Goal: Use online tool/utility: Utilize a website feature to perform a specific function

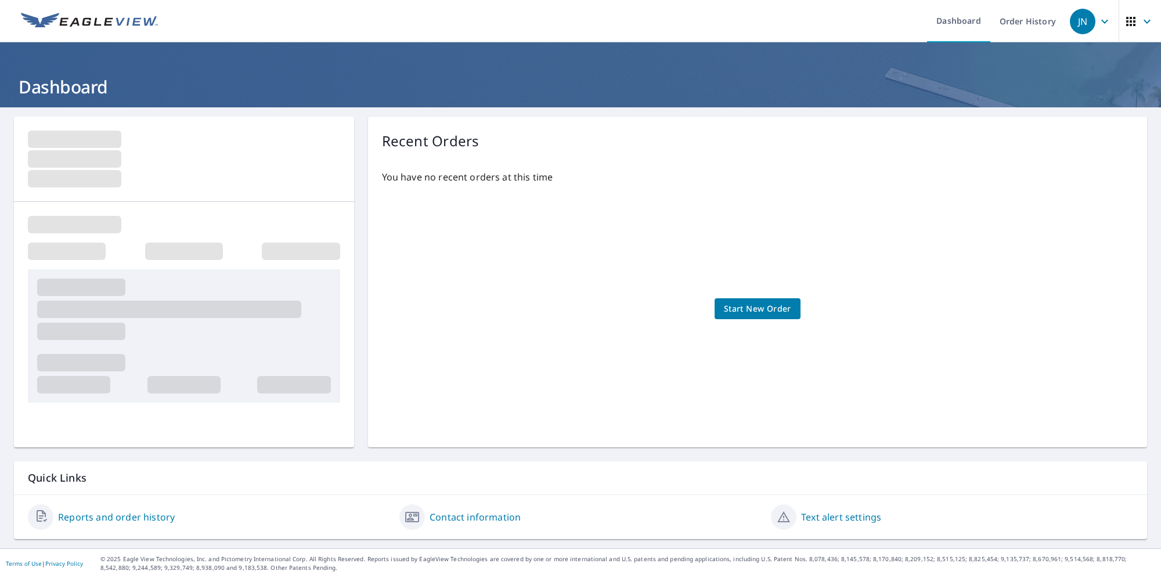
click at [432, 226] on div "You have no recent orders at this time Start New Order" at bounding box center [757, 297] width 751 height 273
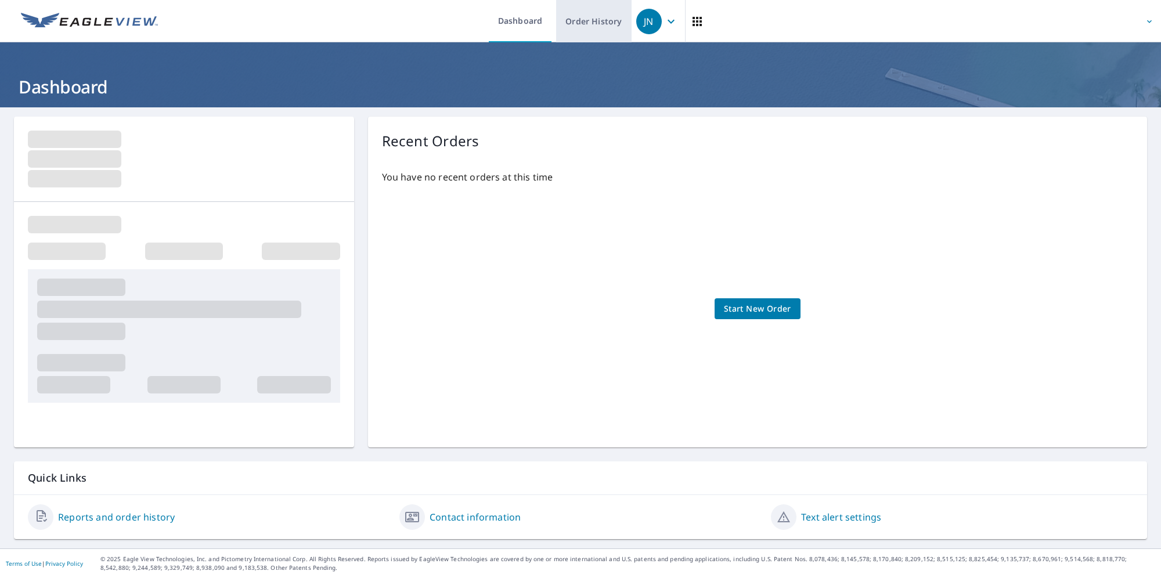
click at [575, 29] on link "Order History" at bounding box center [593, 21] width 75 height 42
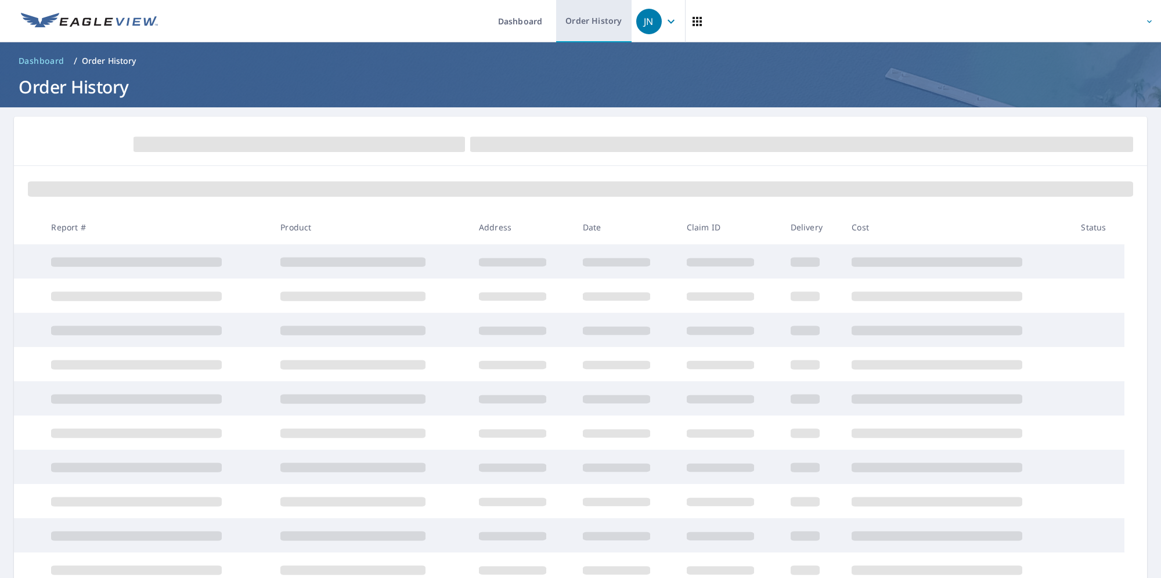
click at [594, 16] on link "Order History" at bounding box center [593, 21] width 75 height 42
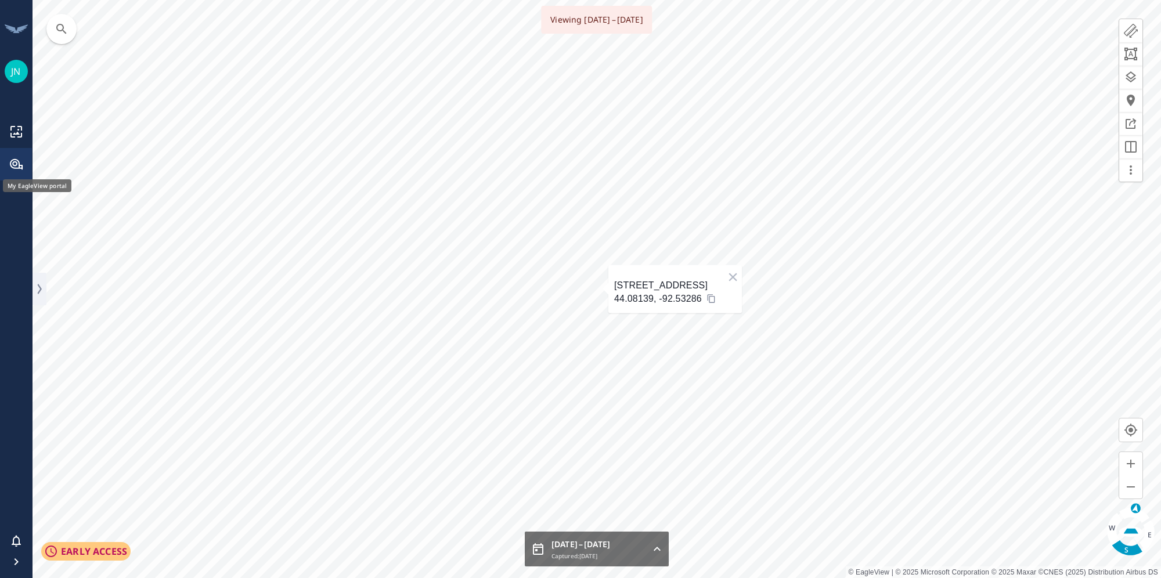
type input "urn:[DOMAIN_NAME]:v1:spatial-data:capture:fixed-wing-pacific:7d3ab30b-0985-9415…"
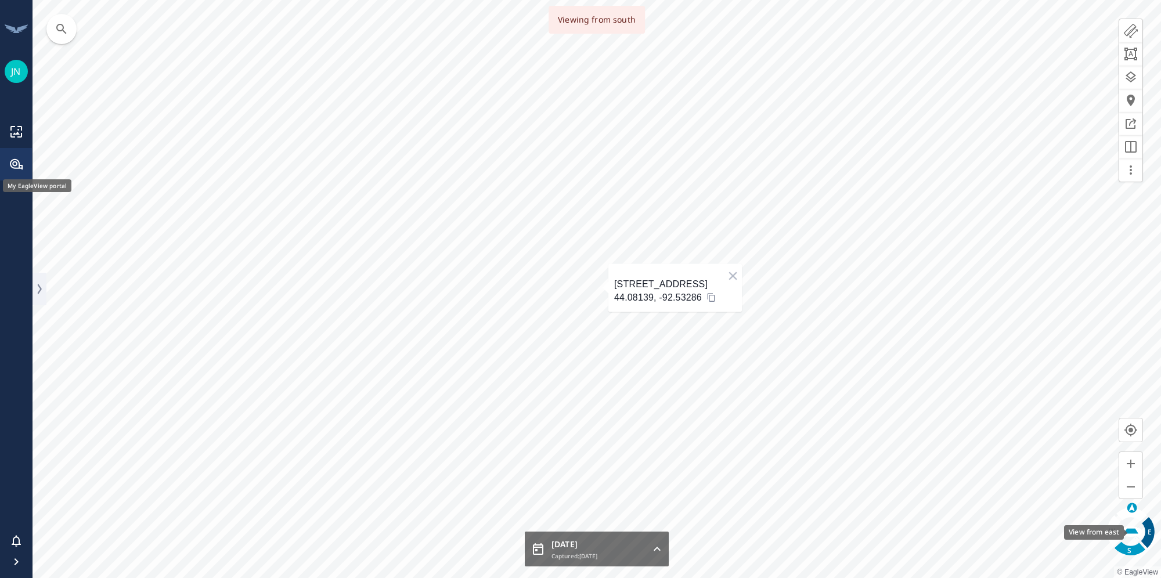
click at [1147, 531] on div "E" at bounding box center [1148, 532] width 31 height 31
click at [1128, 23] on button "button" at bounding box center [1130, 30] width 23 height 23
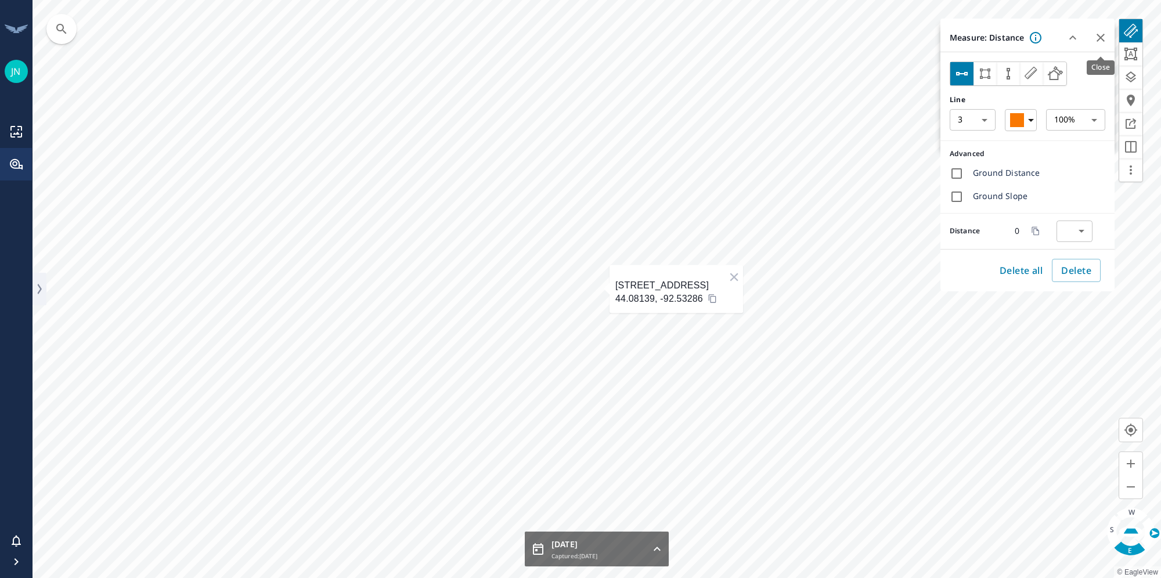
click at [1101, 37] on icon "button" at bounding box center [1101, 38] width 8 height 8
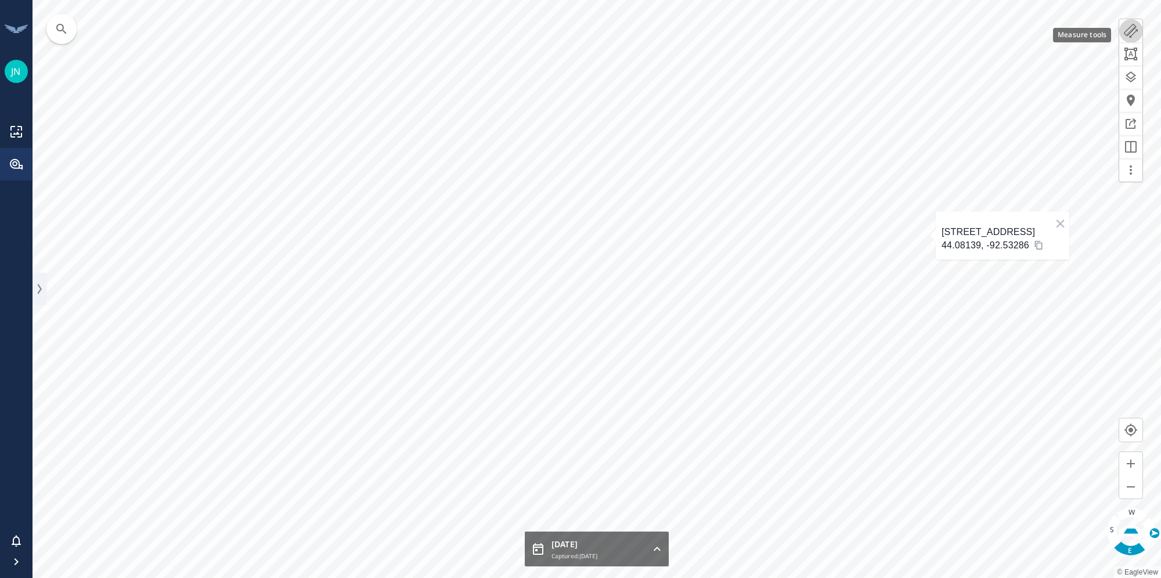
click at [1129, 30] on icon "button" at bounding box center [1131, 31] width 14 height 14
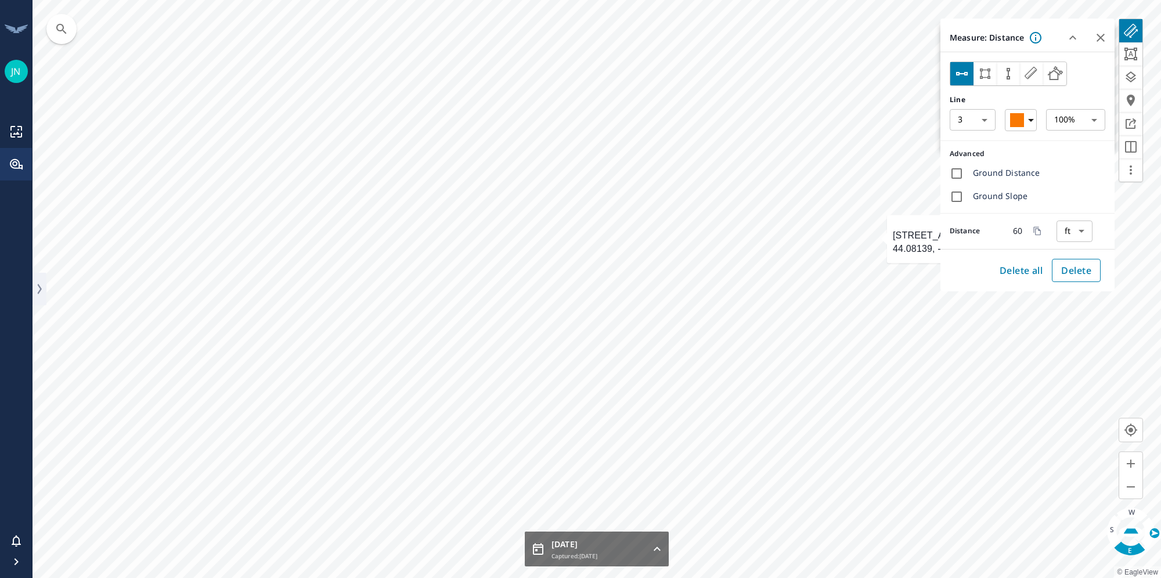
click at [1085, 273] on span "Delete" at bounding box center [1076, 270] width 30 height 16
click at [1080, 279] on button "Delete" at bounding box center [1076, 270] width 49 height 23
